Goal: Communication & Community: Answer question/provide support

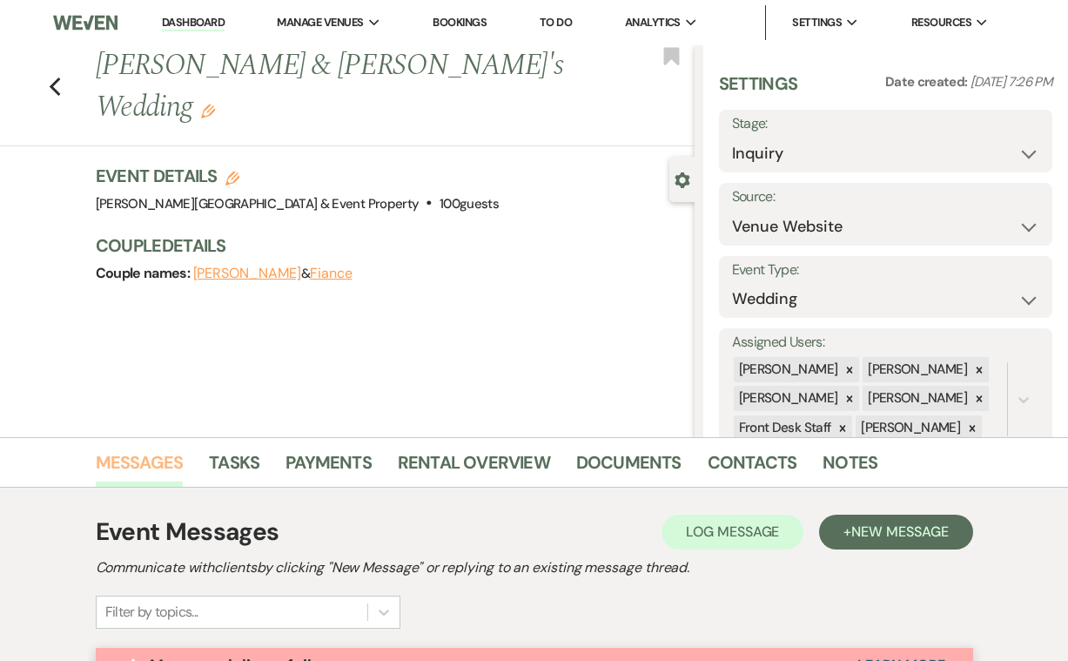
click at [140, 462] on link "Messages" at bounding box center [140, 467] width 88 height 38
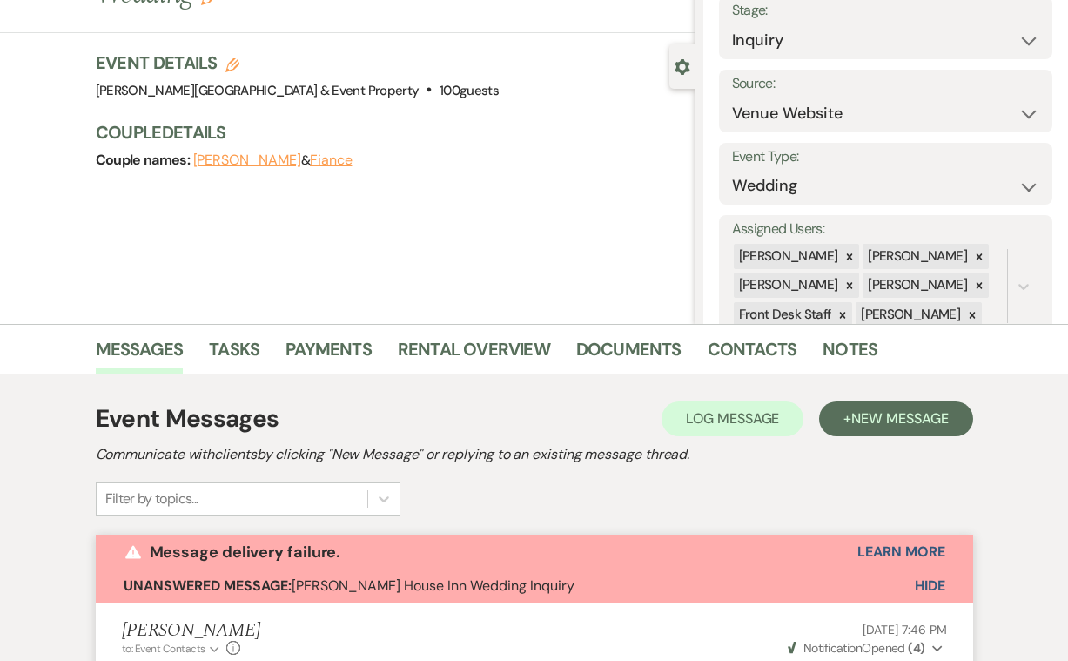
scroll to position [128, 0]
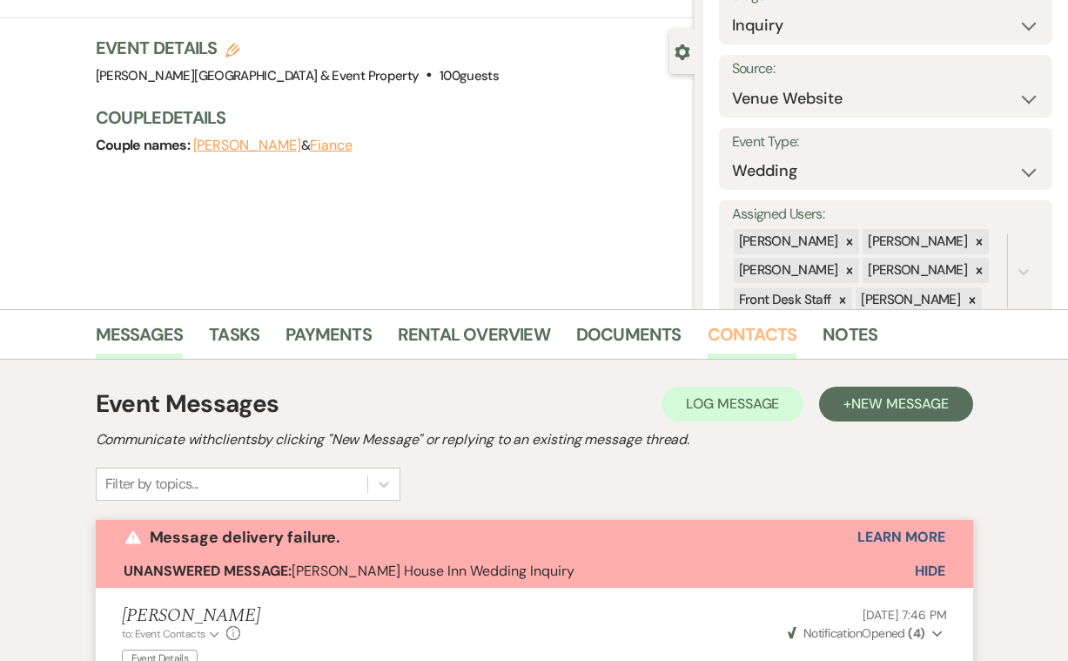
click at [762, 340] on link "Contacts" at bounding box center [753, 339] width 90 height 38
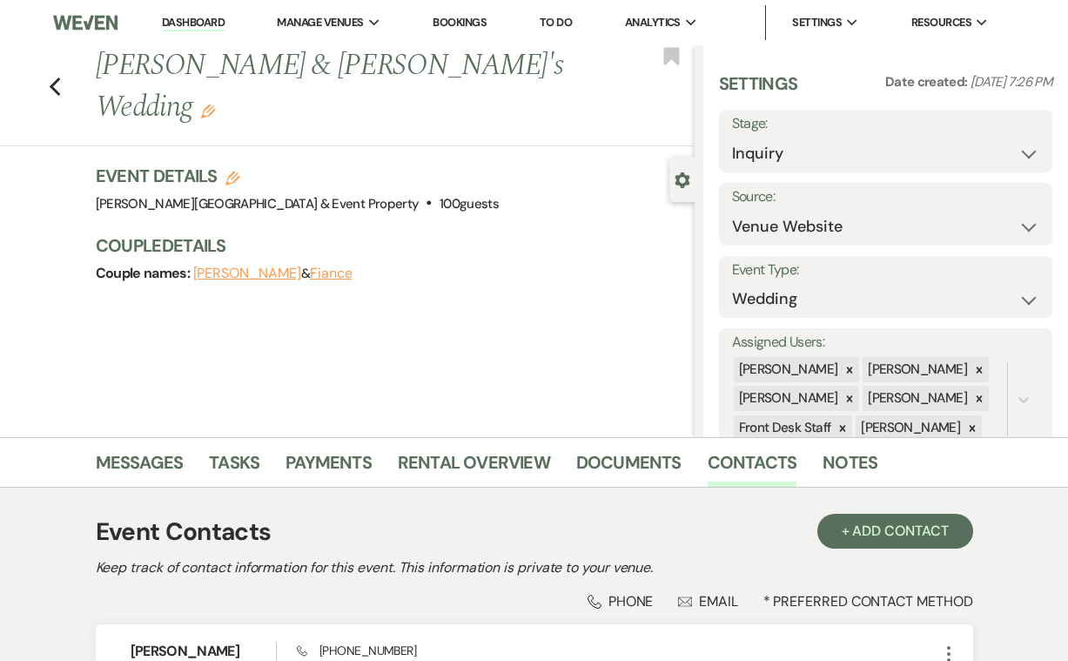
click at [191, 23] on link "Dashboard" at bounding box center [193, 23] width 63 height 17
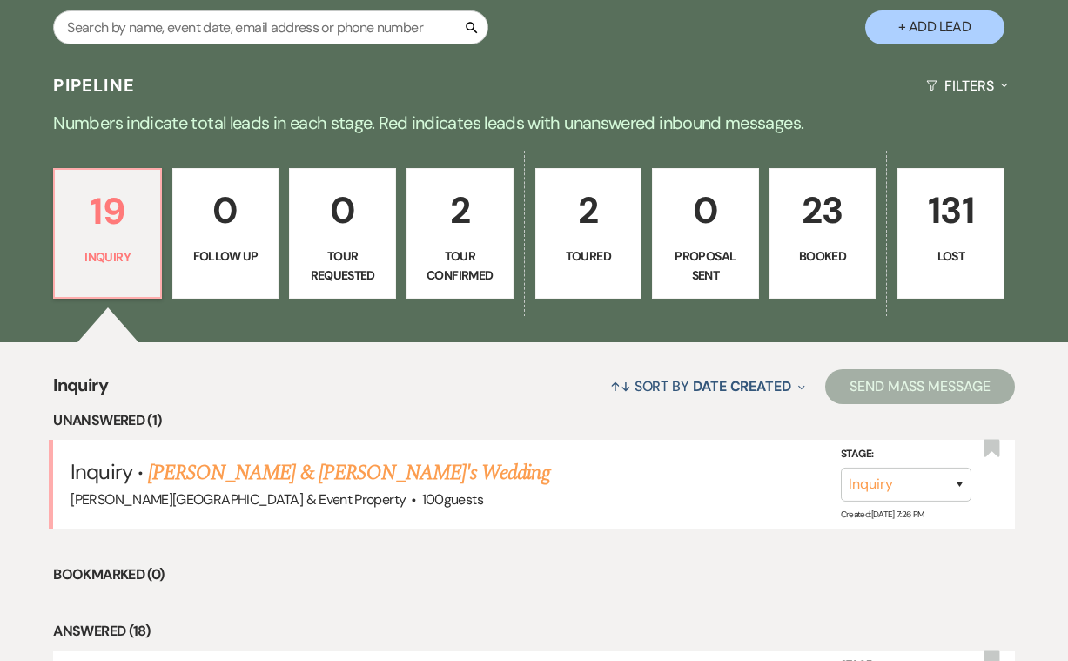
scroll to position [341, 0]
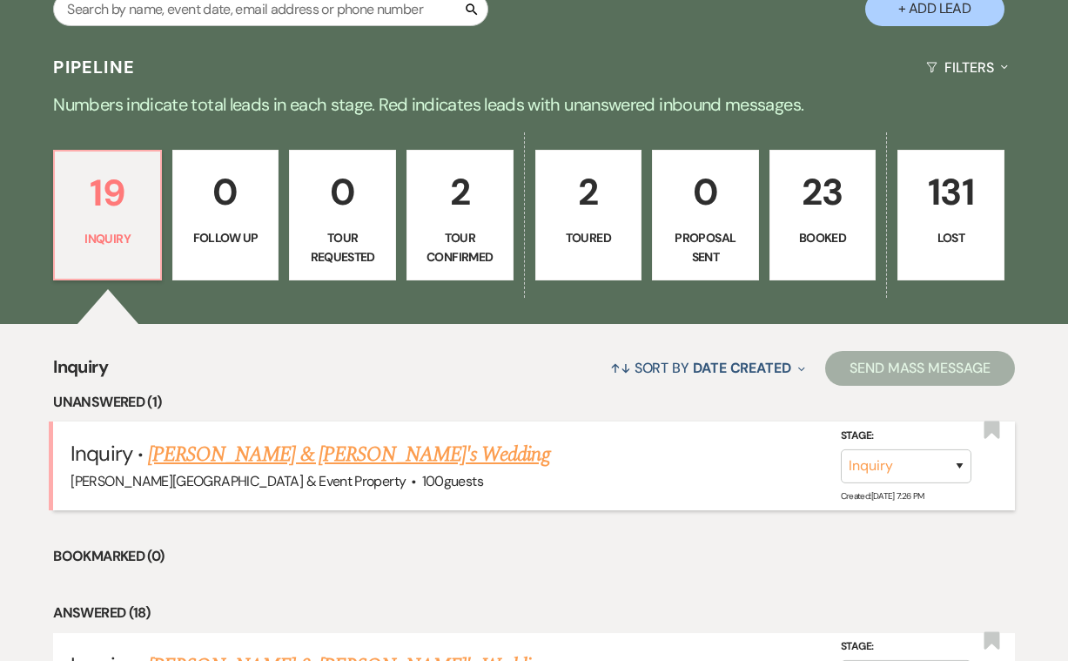
click at [318, 460] on link "[PERSON_NAME] & [PERSON_NAME]'s Wedding" at bounding box center [349, 454] width 402 height 31
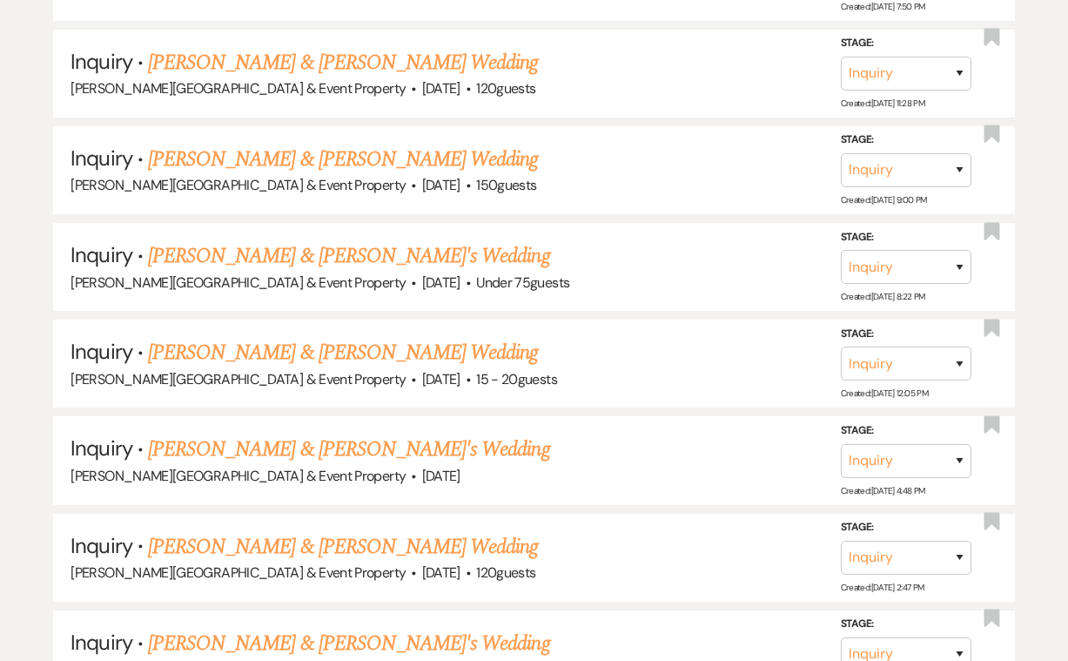
select select "5"
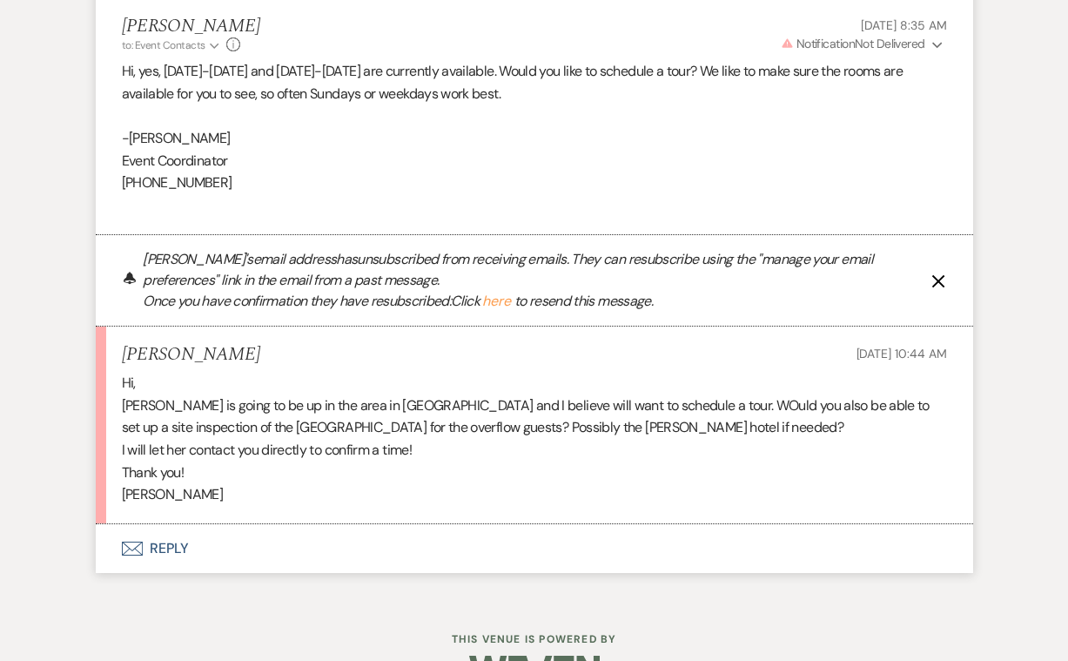
scroll to position [2999, 0]
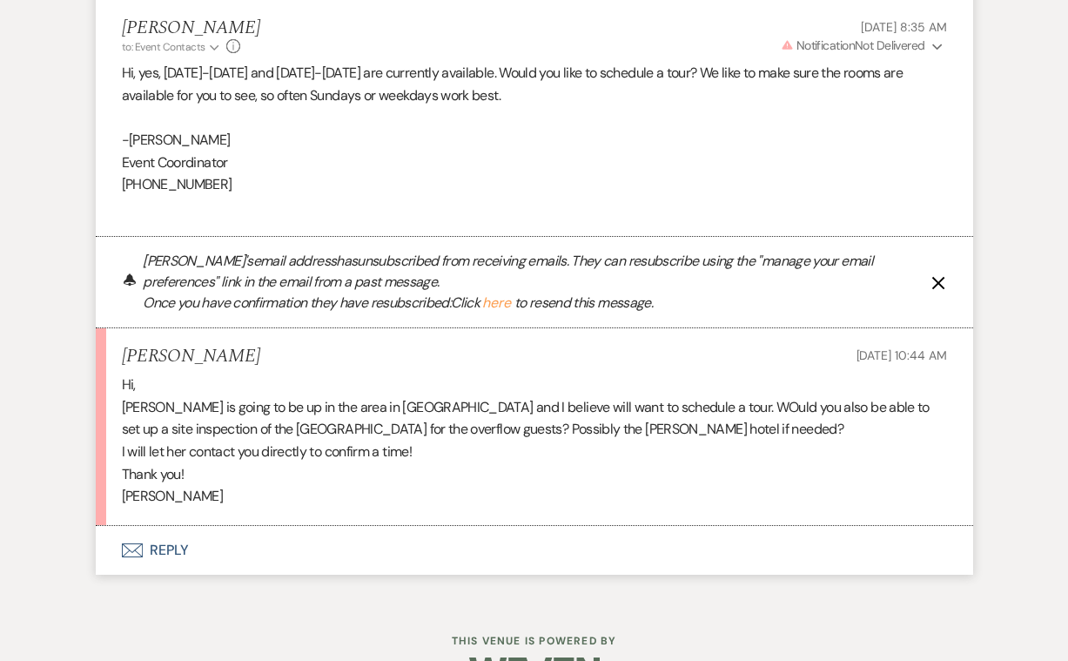
click at [166, 526] on button "Envelope Reply" at bounding box center [535, 550] width 878 height 49
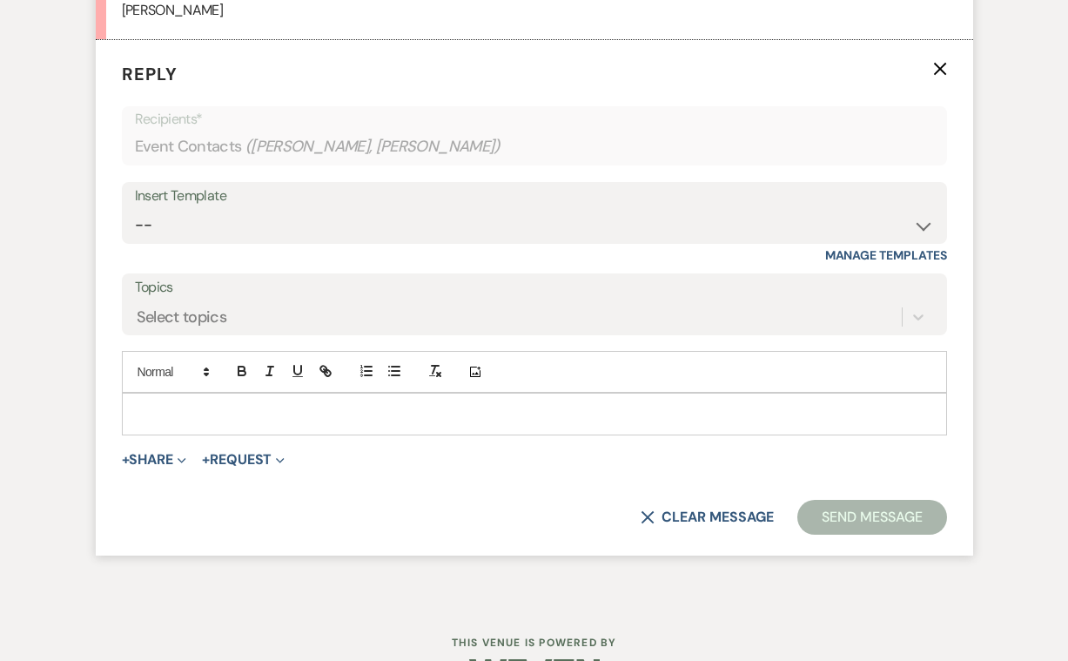
scroll to position [3484, 0]
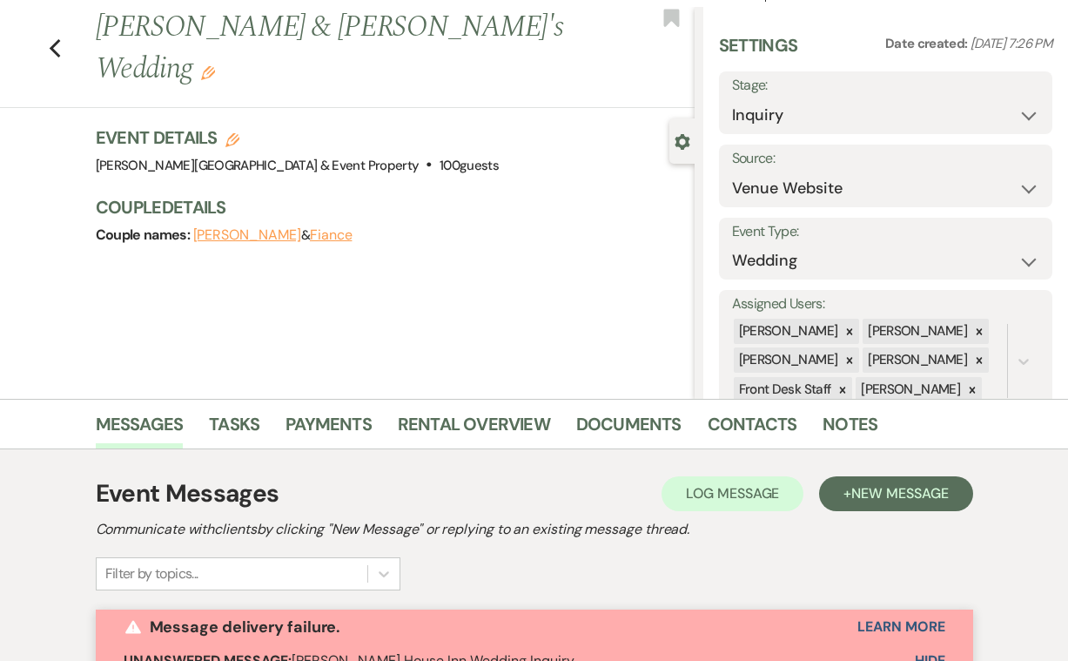
scroll to position [186, 0]
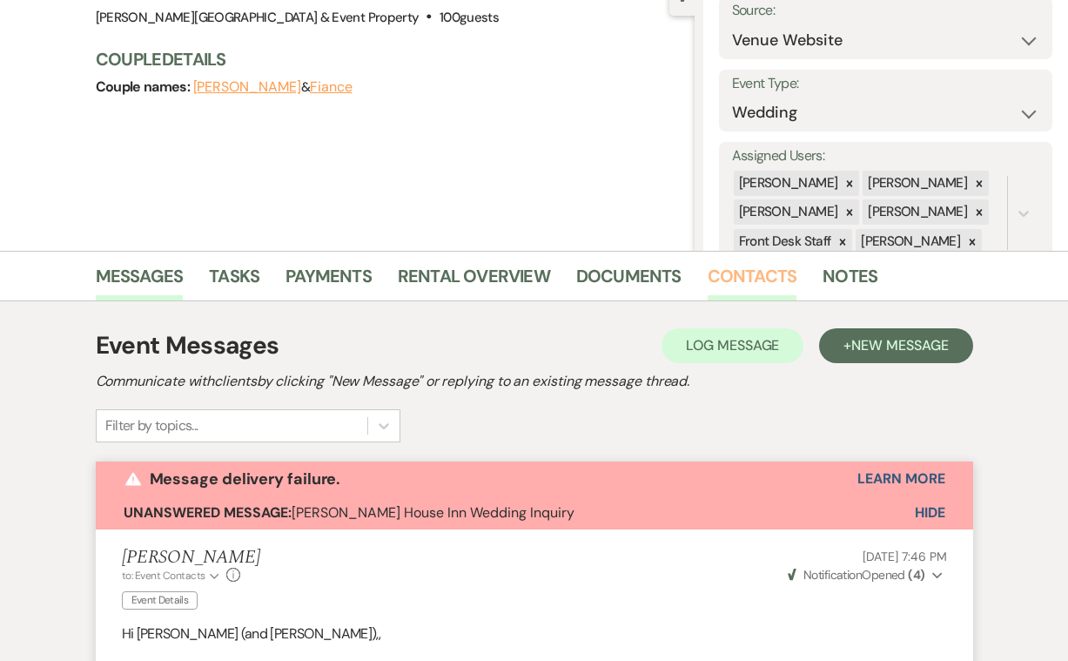
click at [770, 277] on link "Contacts" at bounding box center [753, 281] width 90 height 38
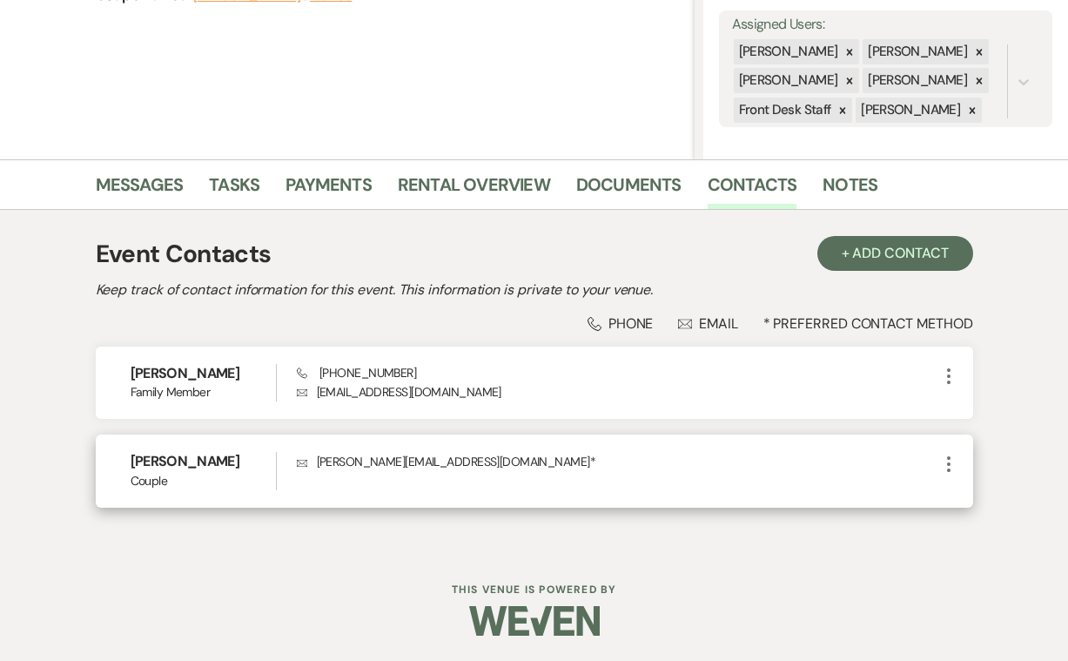
scroll to position [277, 0]
drag, startPoint x: 420, startPoint y: 458, endPoint x: 319, endPoint y: 455, distance: 101.0
click at [318, 455] on p "Envelope kelle@nyjah.com *" at bounding box center [618, 462] width 642 height 19
copy p "kelle@nyjah.com *"
click at [636, 453] on p "Envelope kelle@nyjah.com *" at bounding box center [618, 462] width 642 height 19
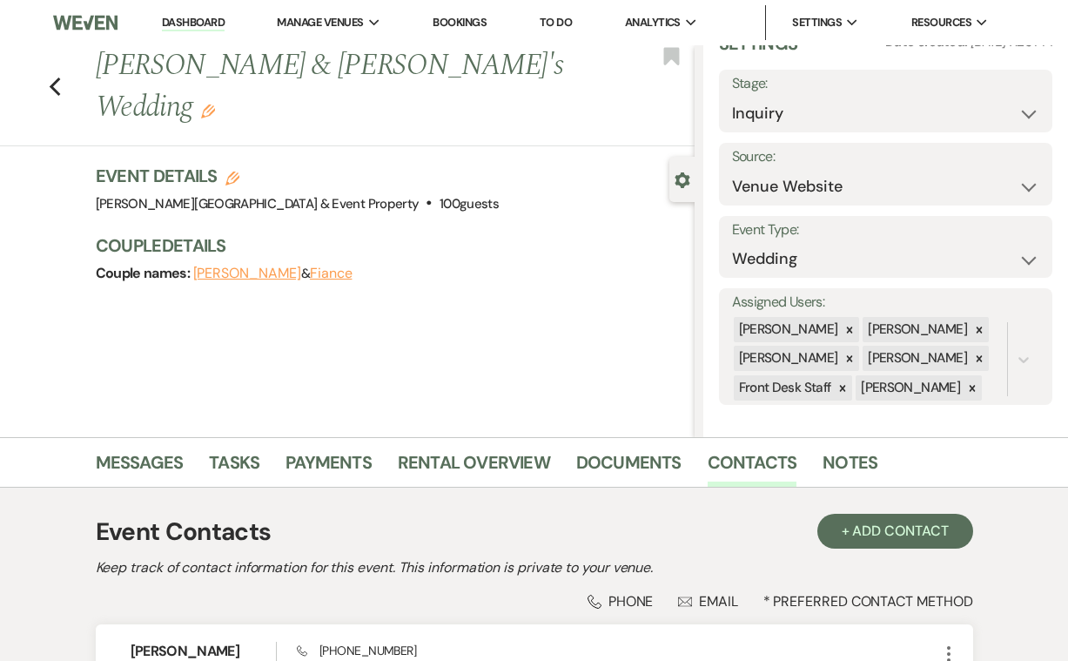
scroll to position [0, 0]
click at [135, 454] on link "Messages" at bounding box center [140, 467] width 88 height 38
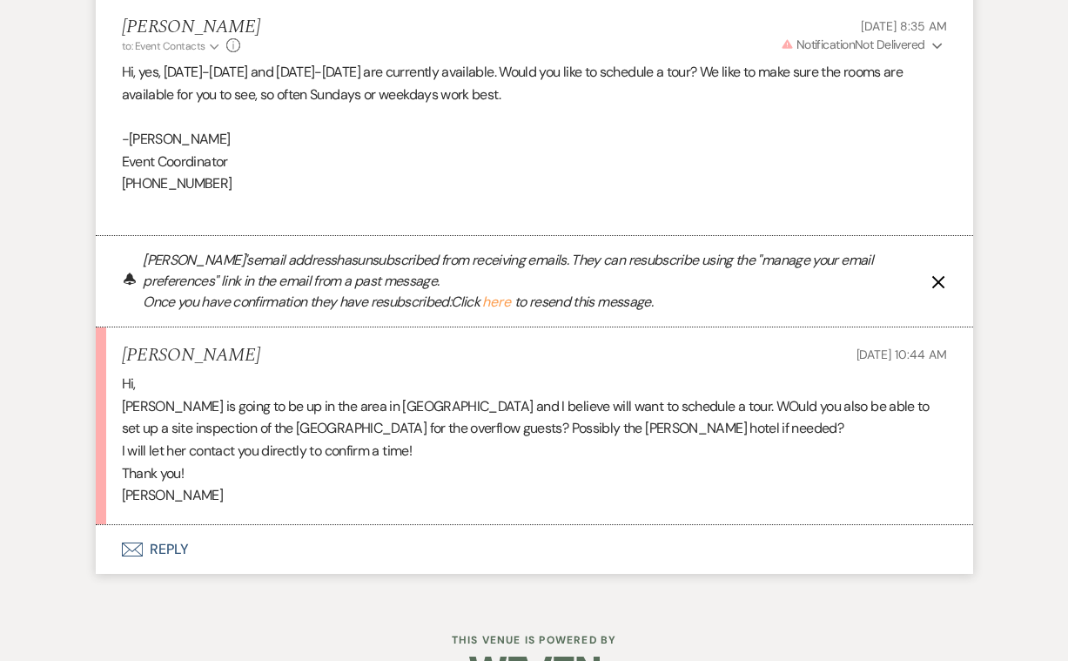
scroll to position [2999, 0]
click at [158, 526] on button "Envelope Reply" at bounding box center [535, 550] width 878 height 49
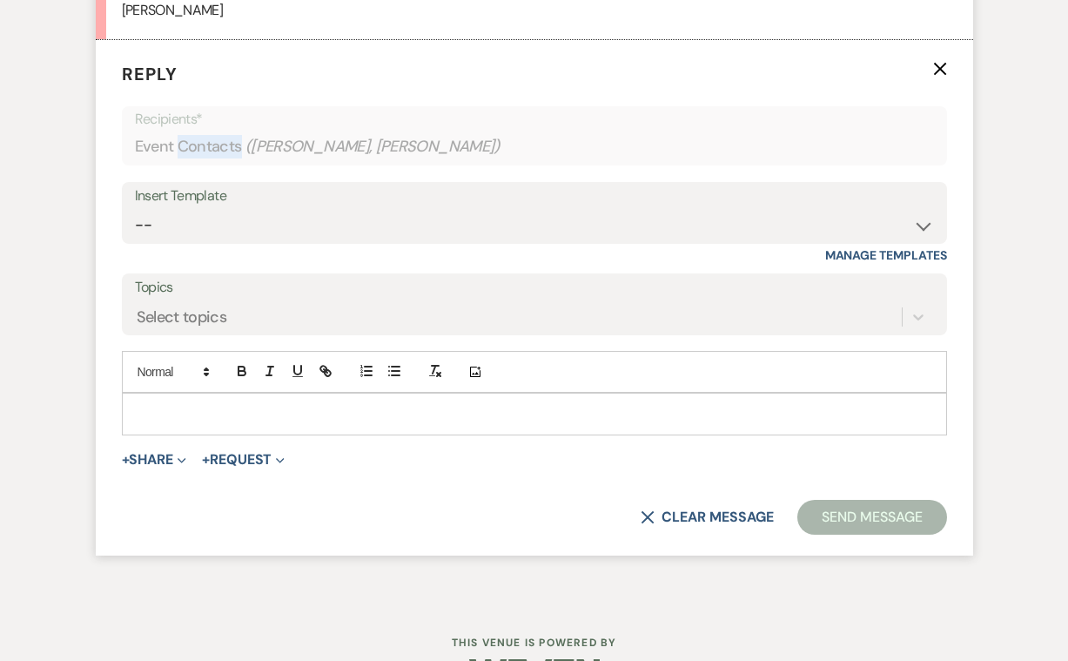
scroll to position [3484, 0]
